Goal: Check status

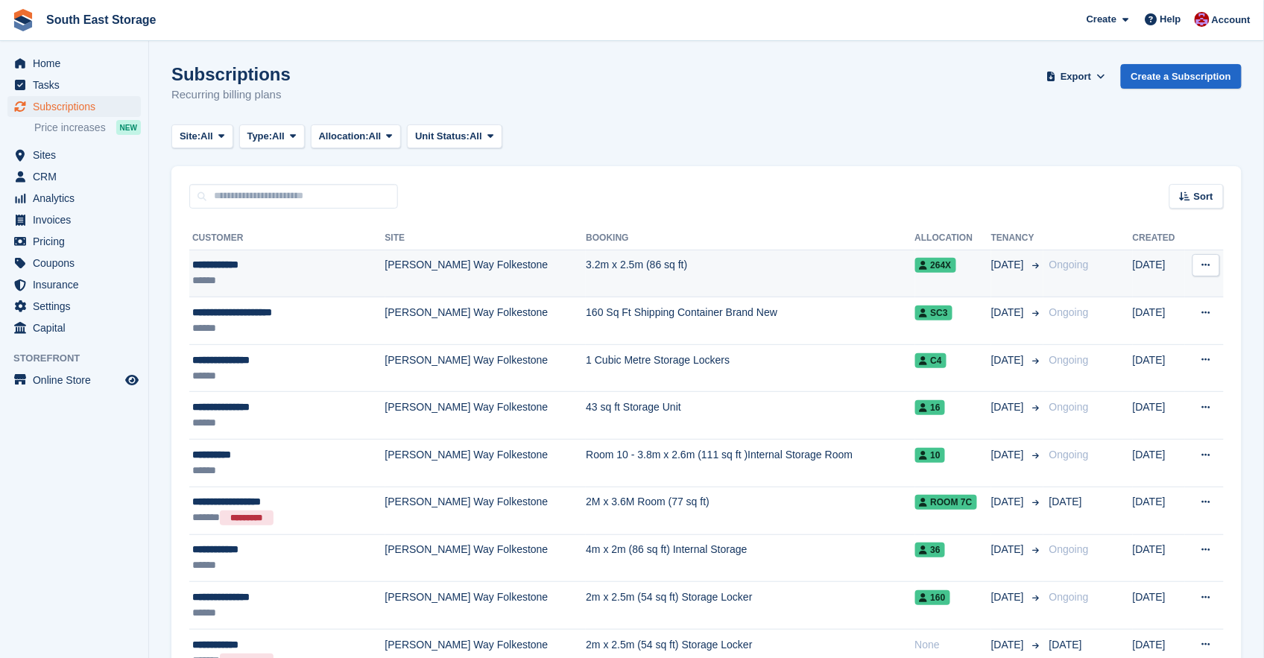
click at [228, 268] on div "**********" at bounding box center [270, 265] width 156 height 16
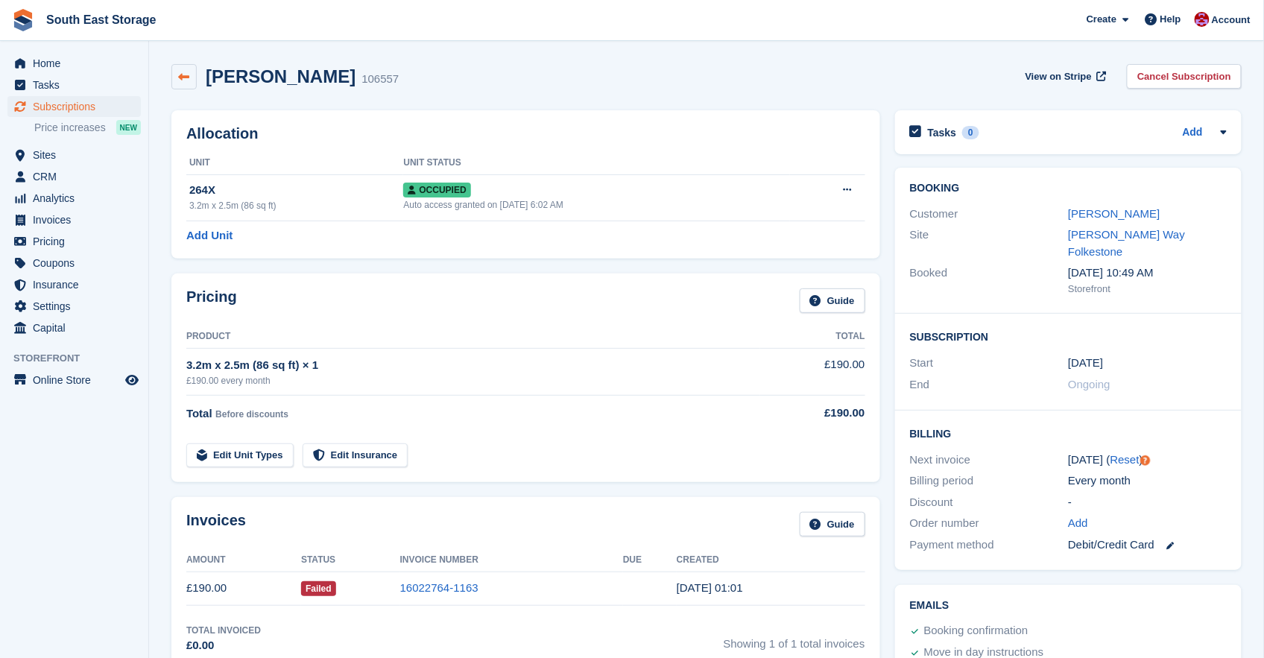
click at [183, 75] on icon at bounding box center [184, 77] width 11 height 11
